Goal: Check status: Check status

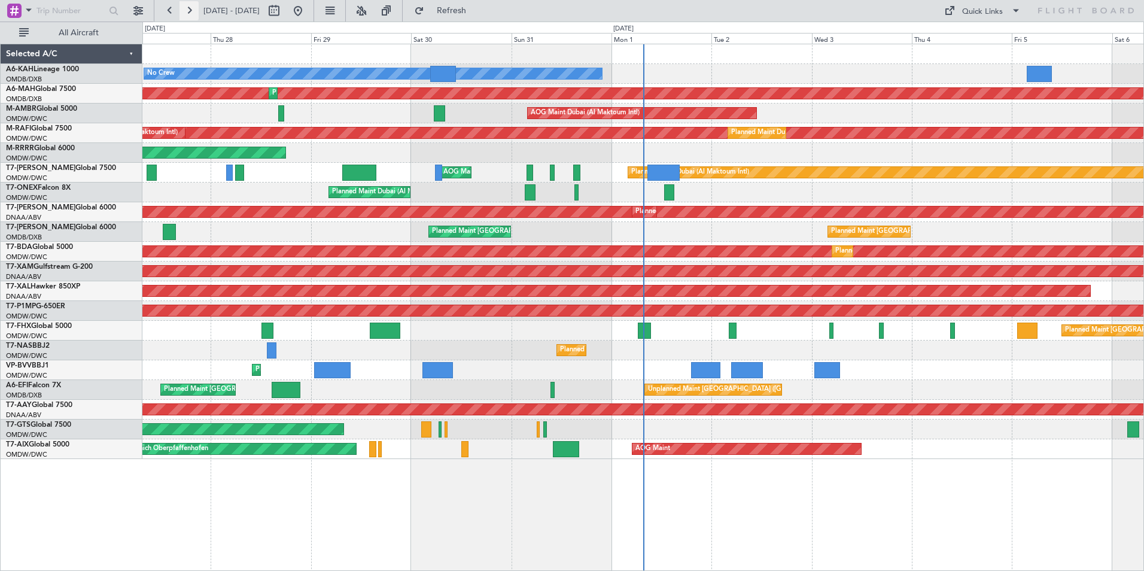
click at [189, 13] on button at bounding box center [189, 10] width 19 height 19
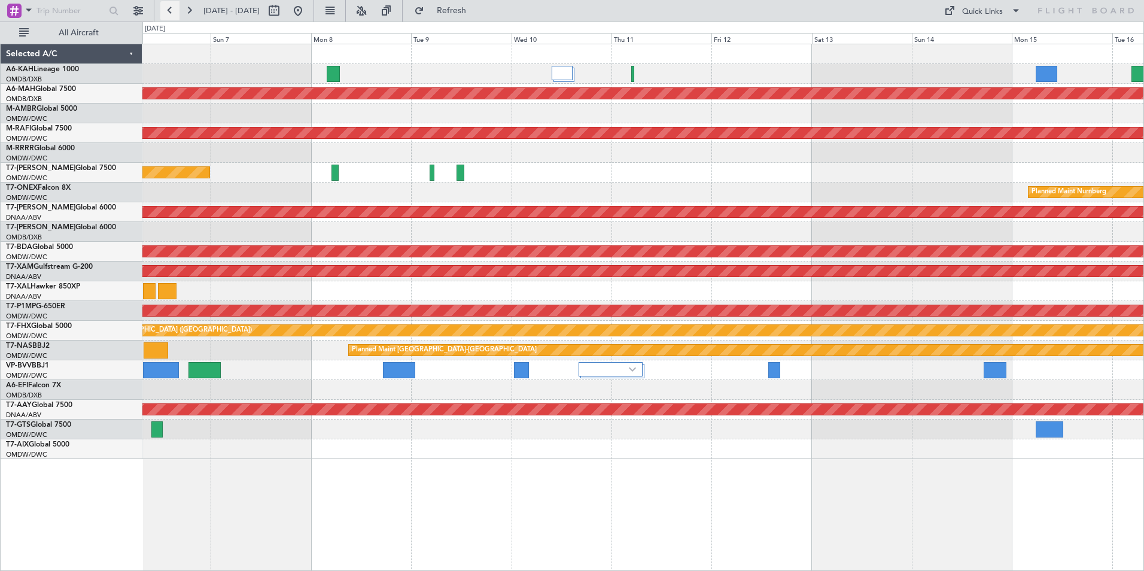
click at [166, 10] on button at bounding box center [169, 10] width 19 height 19
